Goal: Task Accomplishment & Management: Manage account settings

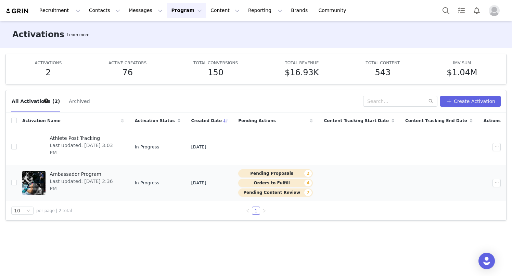
click at [90, 180] on span "Last updated: [DATE] 2:36 PM" at bounding box center [85, 185] width 70 height 14
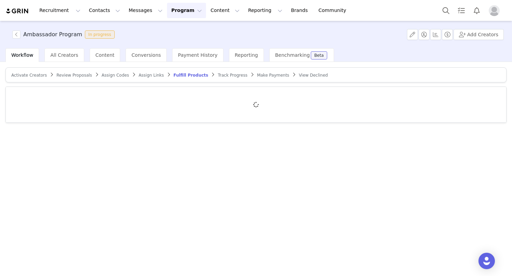
click at [29, 76] on span "Activate Creators" at bounding box center [29, 75] width 36 height 5
click at [29, 76] on span "Activate Creators" at bounding box center [31, 75] width 40 height 5
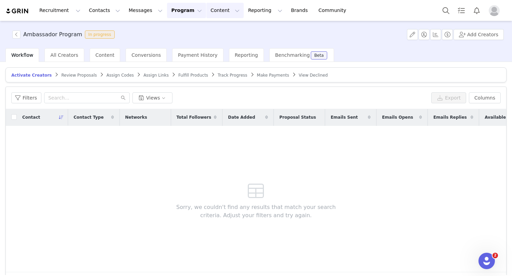
click at [206, 9] on button "Content Content" at bounding box center [224, 10] width 37 height 15
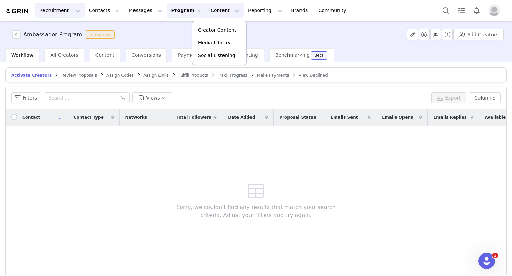
click at [60, 11] on button "Recruitment Recruitment" at bounding box center [59, 10] width 49 height 15
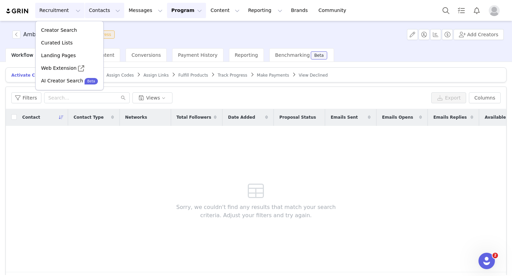
click at [106, 11] on button "Contacts Contacts" at bounding box center [104, 10] width 39 height 15
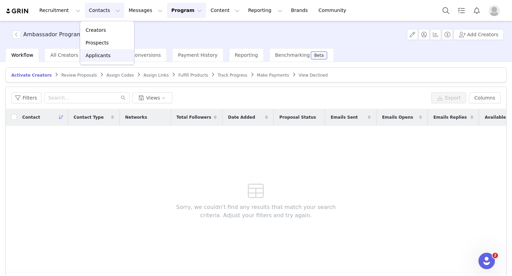
click at [106, 50] on link "Applicants" at bounding box center [107, 55] width 54 height 13
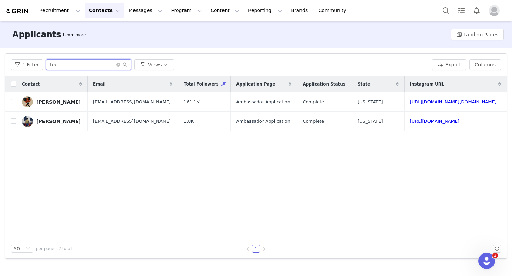
click at [90, 63] on input "tee" at bounding box center [88, 64] width 85 height 11
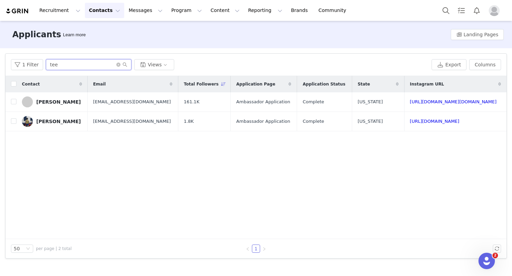
click at [90, 63] on input "tee" at bounding box center [88, 64] width 85 height 11
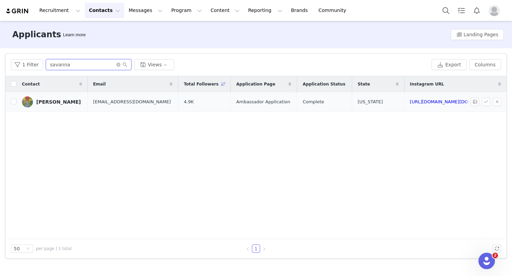
type input "savanna"
click at [55, 105] on link "[PERSON_NAME]" at bounding box center [52, 101] width 60 height 11
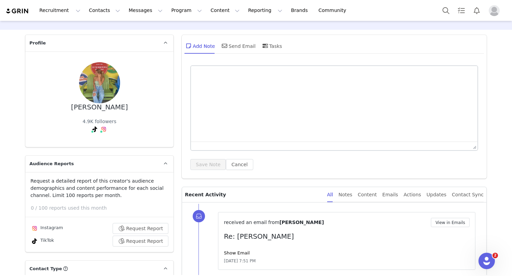
type input "+1 ([GEOGRAPHIC_DATA])"
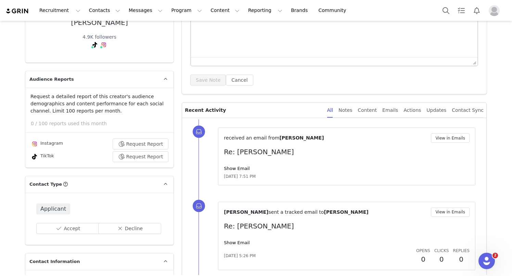
scroll to position [144, 0]
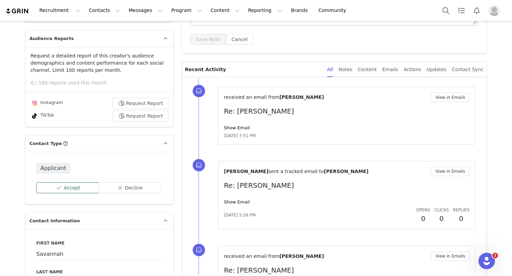
click at [64, 191] on button "Accept" at bounding box center [67, 187] width 63 height 11
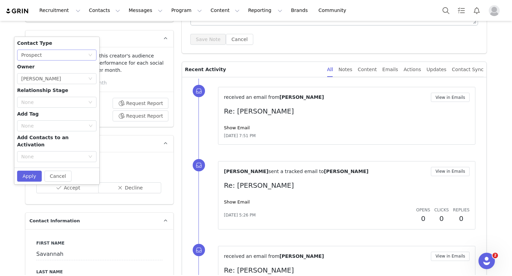
click at [63, 54] on div "None Prospect" at bounding box center [54, 55] width 67 height 10
click at [57, 81] on li "Creator" at bounding box center [56, 79] width 79 height 11
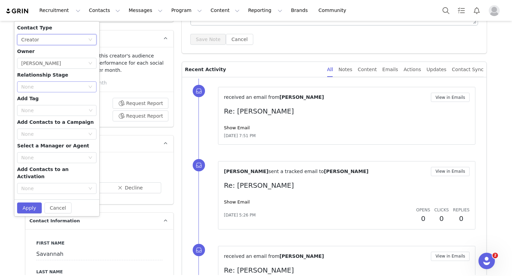
click at [62, 85] on div "None" at bounding box center [53, 86] width 64 height 7
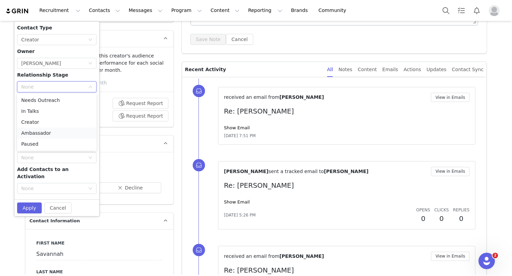
drag, startPoint x: 62, startPoint y: 85, endPoint x: 38, endPoint y: 134, distance: 54.2
click at [38, 134] on body "Recruitment Recruitment Creator Search Curated Lists Landing Pages Web Extensio…" at bounding box center [256, 138] width 512 height 276
click at [38, 134] on li "Ambassador" at bounding box center [56, 133] width 79 height 11
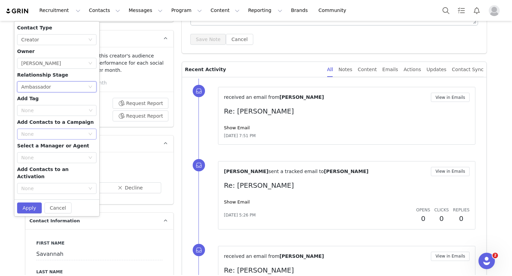
click at [52, 134] on div "None" at bounding box center [53, 134] width 64 height 7
click at [52, 155] on div "None" at bounding box center [53, 157] width 64 height 7
click at [53, 185] on div "None" at bounding box center [53, 188] width 64 height 7
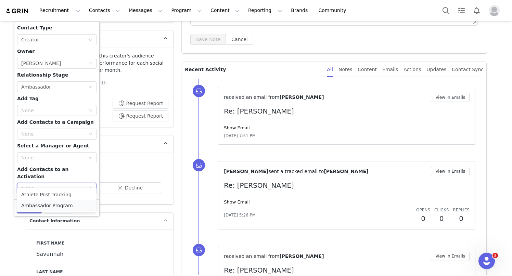
click at [46, 204] on li "Ambassador Program" at bounding box center [56, 205] width 79 height 11
click at [30, 202] on button "Apply" at bounding box center [29, 207] width 25 height 11
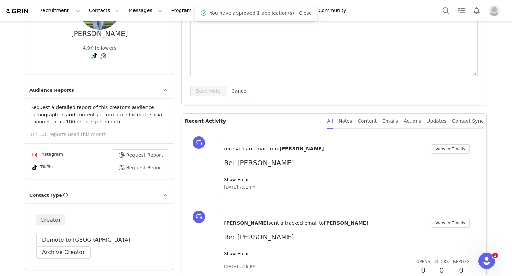
scroll to position [0, 0]
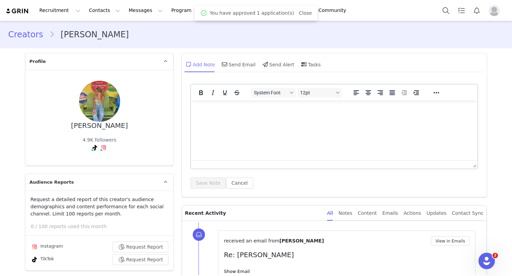
click at [208, 65] on div "Add Note" at bounding box center [199, 64] width 30 height 16
click at [240, 62] on div "Send Email" at bounding box center [237, 64] width 35 height 16
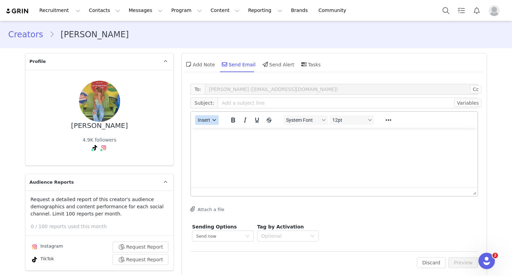
click at [211, 122] on button "Insert" at bounding box center [207, 120] width 24 height 10
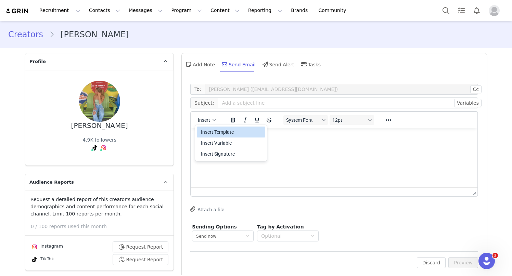
click at [214, 131] on div "Insert Template" at bounding box center [232, 132] width 62 height 8
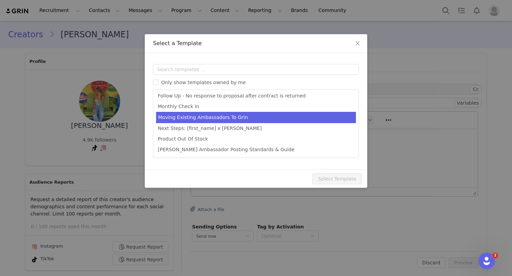
scroll to position [119, 0]
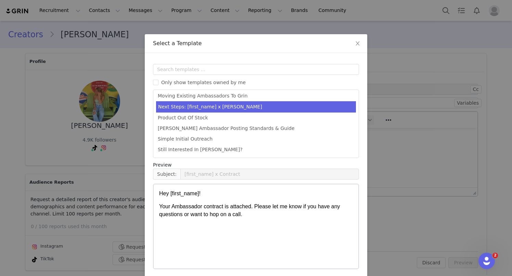
click at [195, 103] on li "Next Steps: [first_name] x [PERSON_NAME]" at bounding box center [256, 106] width 200 height 11
type input "Next Steps: [first_name] x [PERSON_NAME]"
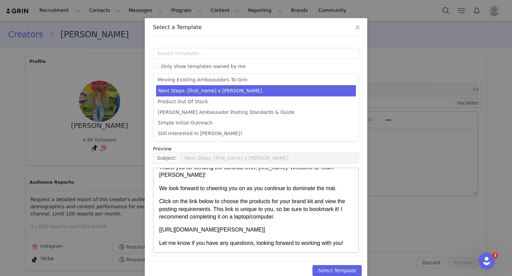
scroll to position [28, 0]
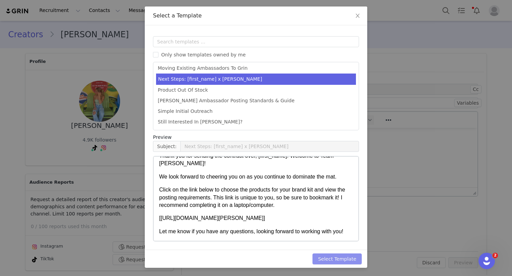
click at [331, 260] on button "Select Template" at bounding box center [336, 258] width 49 height 11
type input "Next Steps: [first_name] x [PERSON_NAME]"
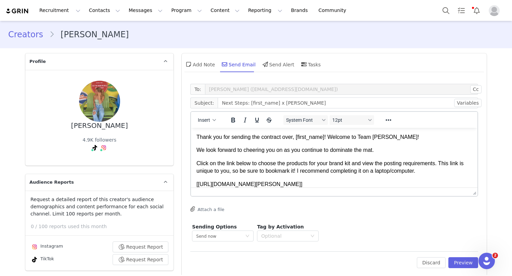
scroll to position [0, 0]
click at [459, 258] on button "Preview" at bounding box center [463, 262] width 30 height 11
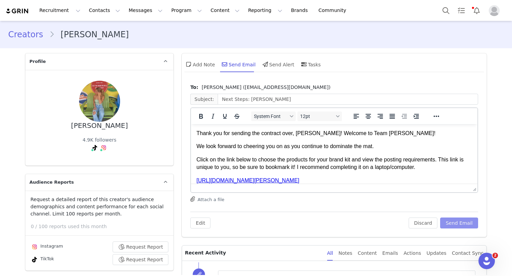
click at [454, 222] on button "Send Email" at bounding box center [459, 223] width 38 height 11
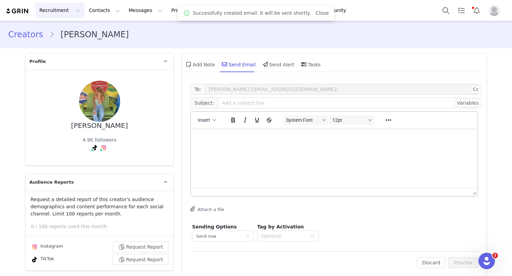
click at [62, 6] on button "Recruitment Recruitment" at bounding box center [59, 10] width 49 height 15
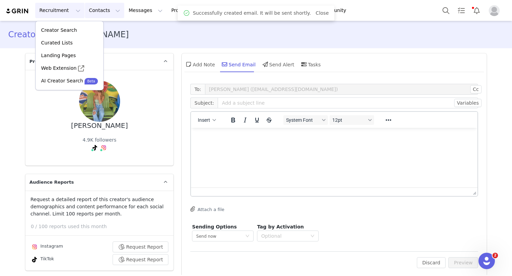
click at [94, 8] on button "Contacts Contacts" at bounding box center [104, 10] width 39 height 15
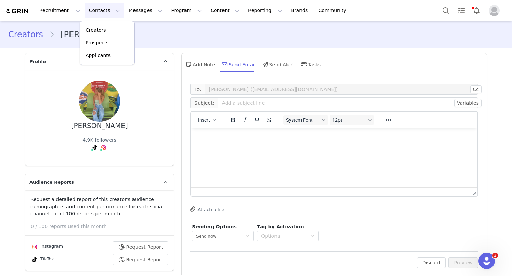
click at [205, 29] on div "Creators [PERSON_NAME]" at bounding box center [255, 34] width 495 height 12
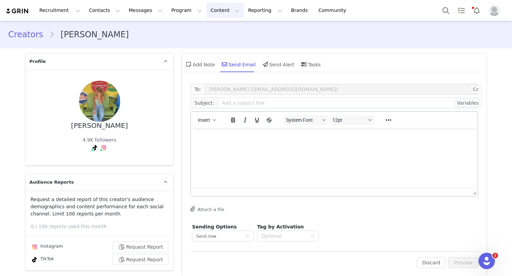
click at [206, 12] on button "Content Content" at bounding box center [224, 10] width 37 height 15
click at [179, 13] on button "Program Program" at bounding box center [186, 10] width 39 height 15
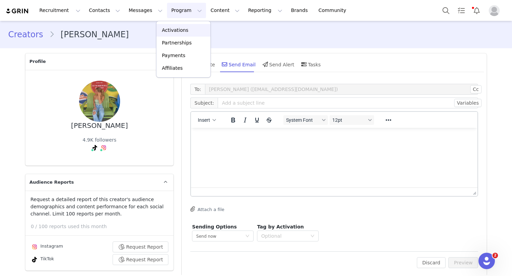
click at [180, 31] on p "Activations" at bounding box center [175, 30] width 26 height 7
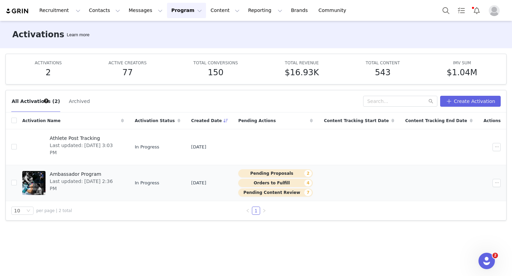
click at [81, 176] on span "Ambassador Program" at bounding box center [85, 174] width 70 height 7
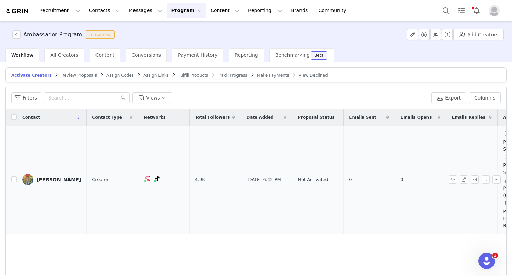
click at [11, 177] on td at bounding box center [11, 180] width 11 height 108
click at [11, 179] on input "checkbox" at bounding box center [13, 178] width 5 height 5
checkbox input "true"
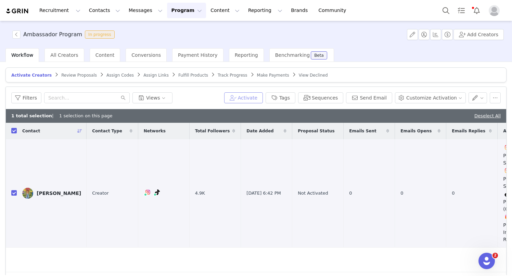
click at [255, 99] on button "Activate" at bounding box center [243, 97] width 39 height 11
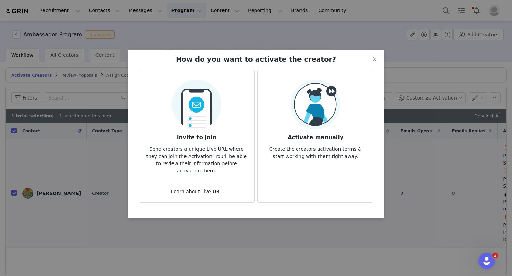
click at [208, 175] on div "Learn about Live URL" at bounding box center [196, 184] width 104 height 21
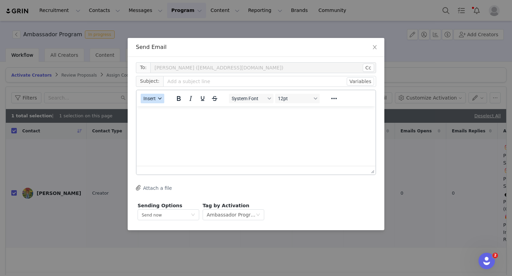
click at [148, 99] on span "Insert" at bounding box center [149, 98] width 12 height 5
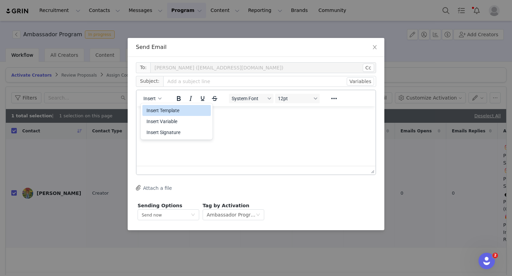
click at [160, 109] on div "Insert Template" at bounding box center [177, 110] width 62 height 8
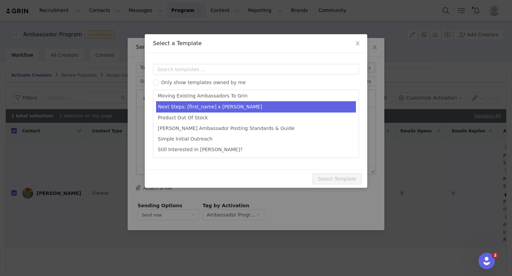
click at [193, 104] on li "Next Steps: [first_name] x [PERSON_NAME]" at bounding box center [256, 106] width 200 height 11
type input "Next Steps: [first_name] x [PERSON_NAME]"
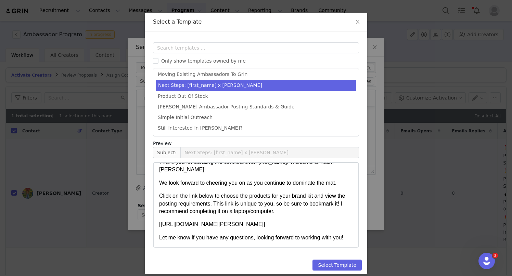
scroll to position [28, 0]
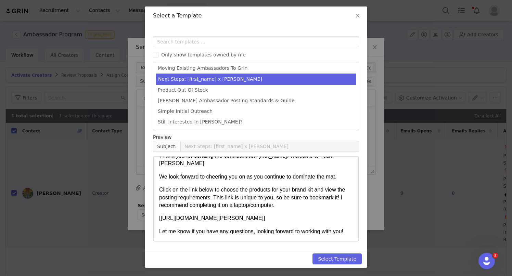
click at [332, 265] on div "Select Template" at bounding box center [256, 259] width 222 height 18
click at [330, 260] on button "Select Template" at bounding box center [336, 258] width 49 height 11
type input "Next Steps: [first_name] x [PERSON_NAME]"
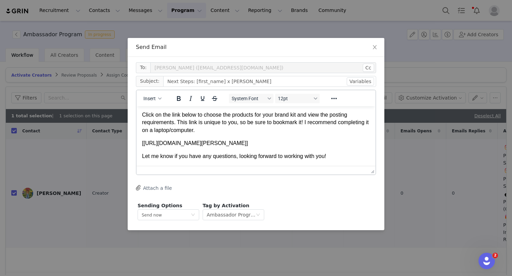
scroll to position [22, 0]
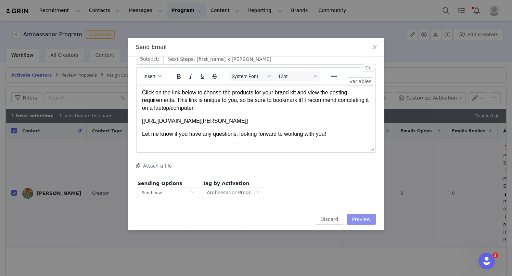
click at [362, 221] on button "Preview" at bounding box center [361, 219] width 30 height 11
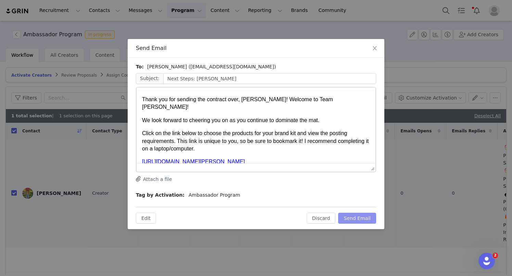
scroll to position [0, 0]
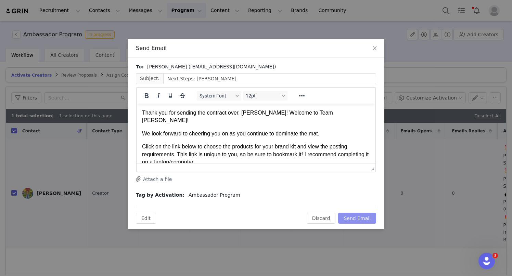
click at [363, 218] on button "Send Email" at bounding box center [357, 218] width 38 height 11
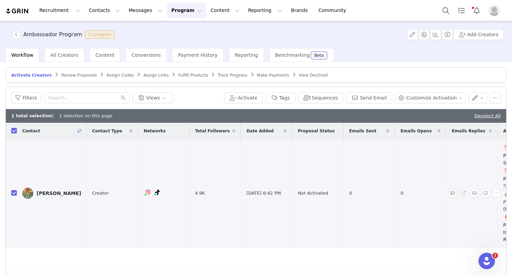
click at [13, 195] on input "checkbox" at bounding box center [13, 192] width 5 height 5
checkbox input "false"
